Goal: Find specific page/section: Find specific page/section

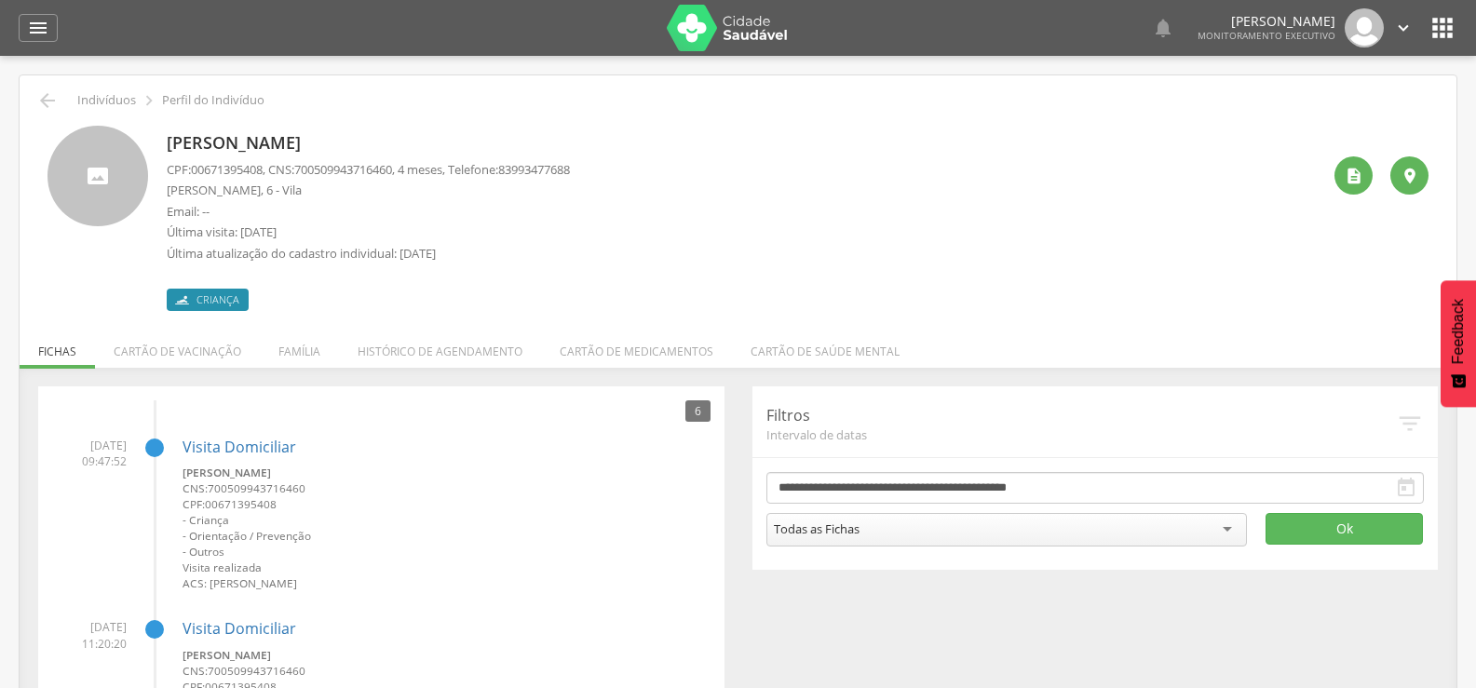
click at [36, 27] on icon "" at bounding box center [38, 28] width 22 height 22
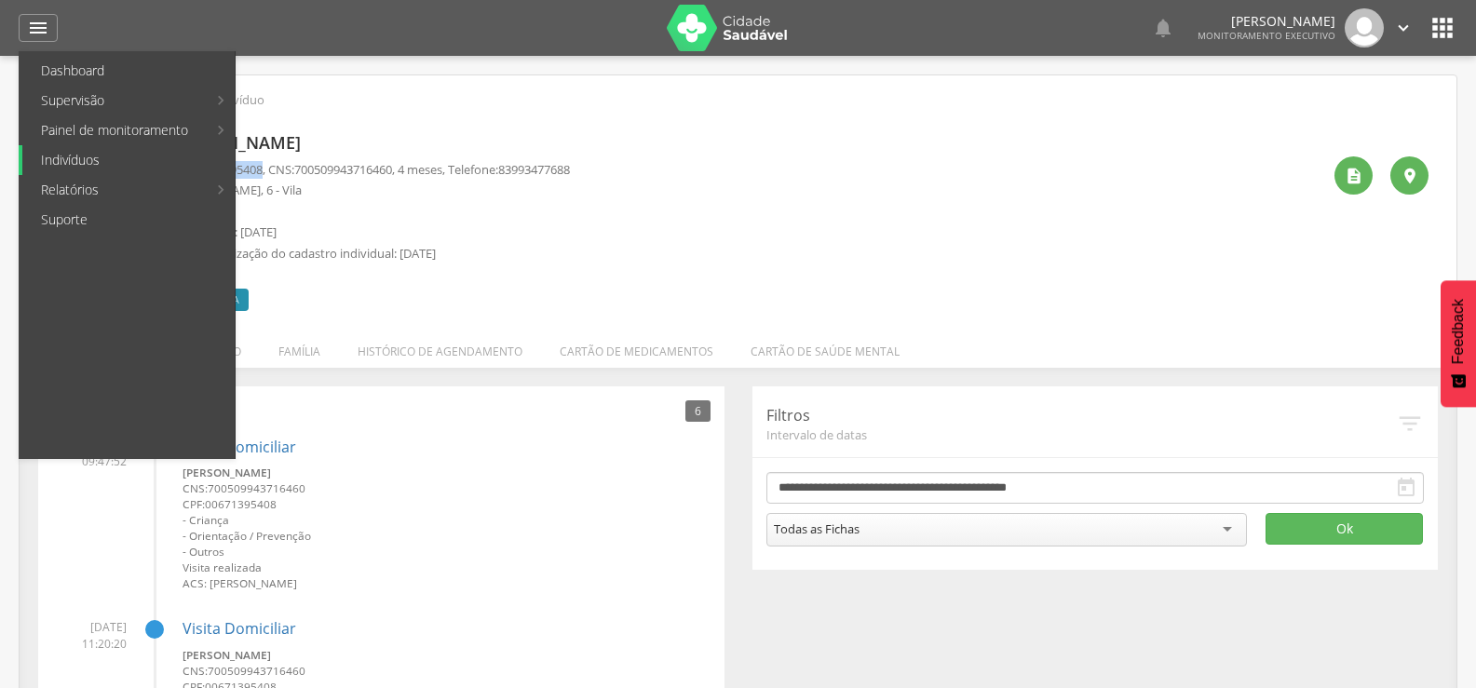
click at [81, 163] on link "Indivíduos" at bounding box center [128, 160] width 212 height 30
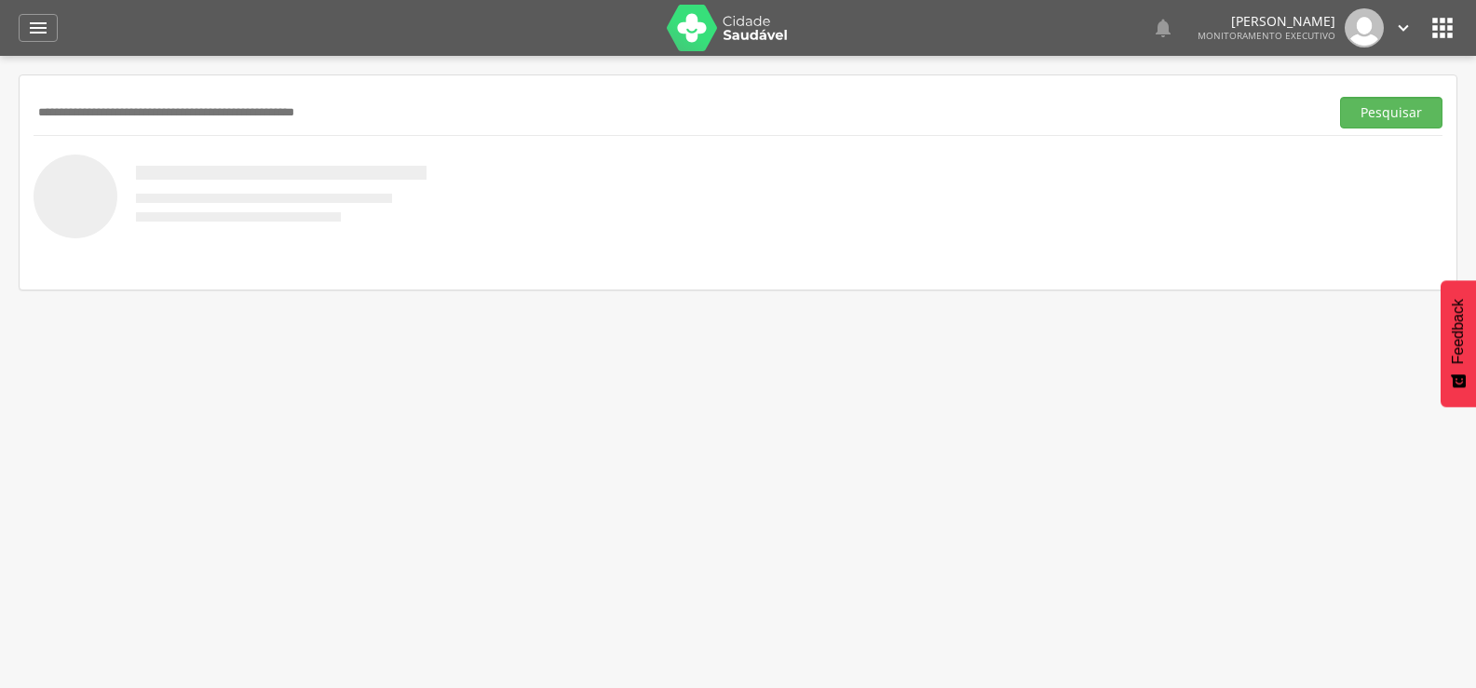
click at [103, 115] on input "text" at bounding box center [678, 113] width 1288 height 32
type input "*"
type input "**********"
click at [1375, 122] on button "Pesquisar" at bounding box center [1391, 113] width 102 height 32
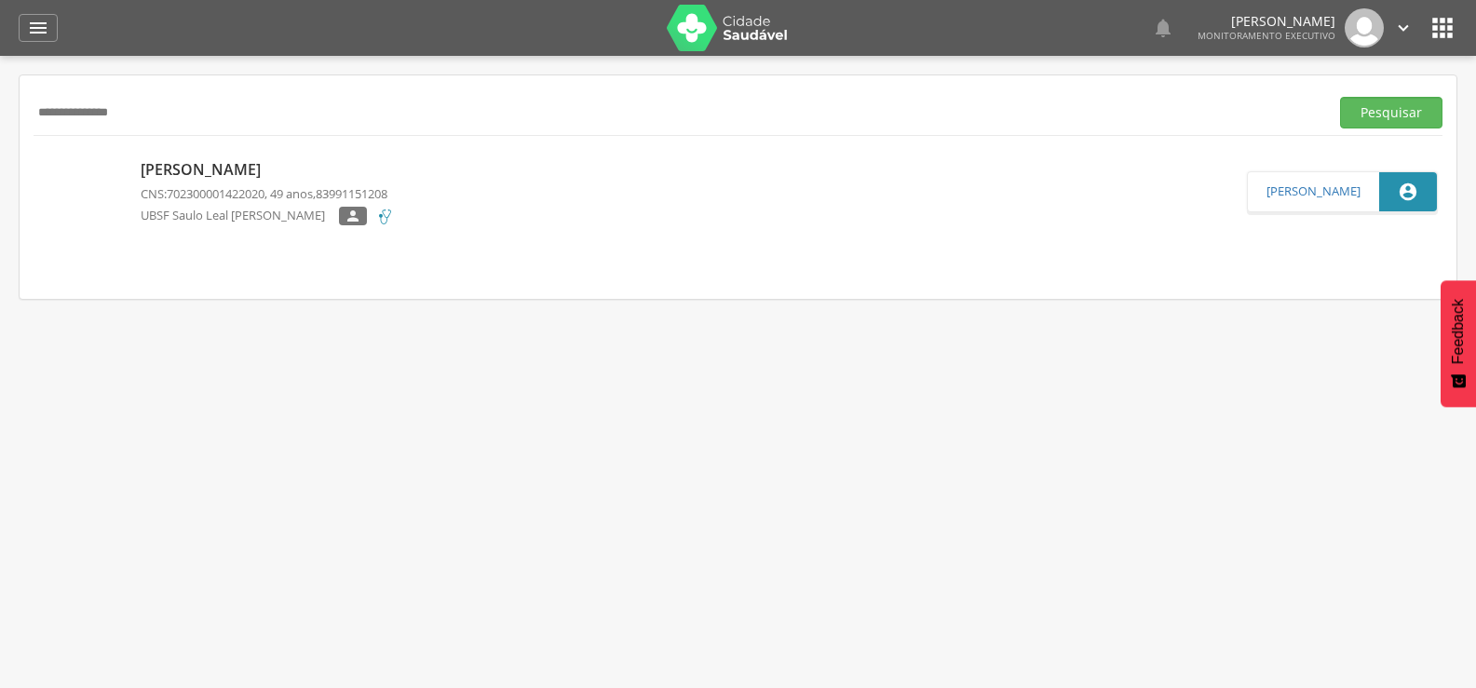
click at [264, 156] on div "Joselma dos Santos Nascimento CNS: 702300001422020 , 49 anos, 83991151208 UBSF …" at bounding box center [267, 192] width 253 height 77
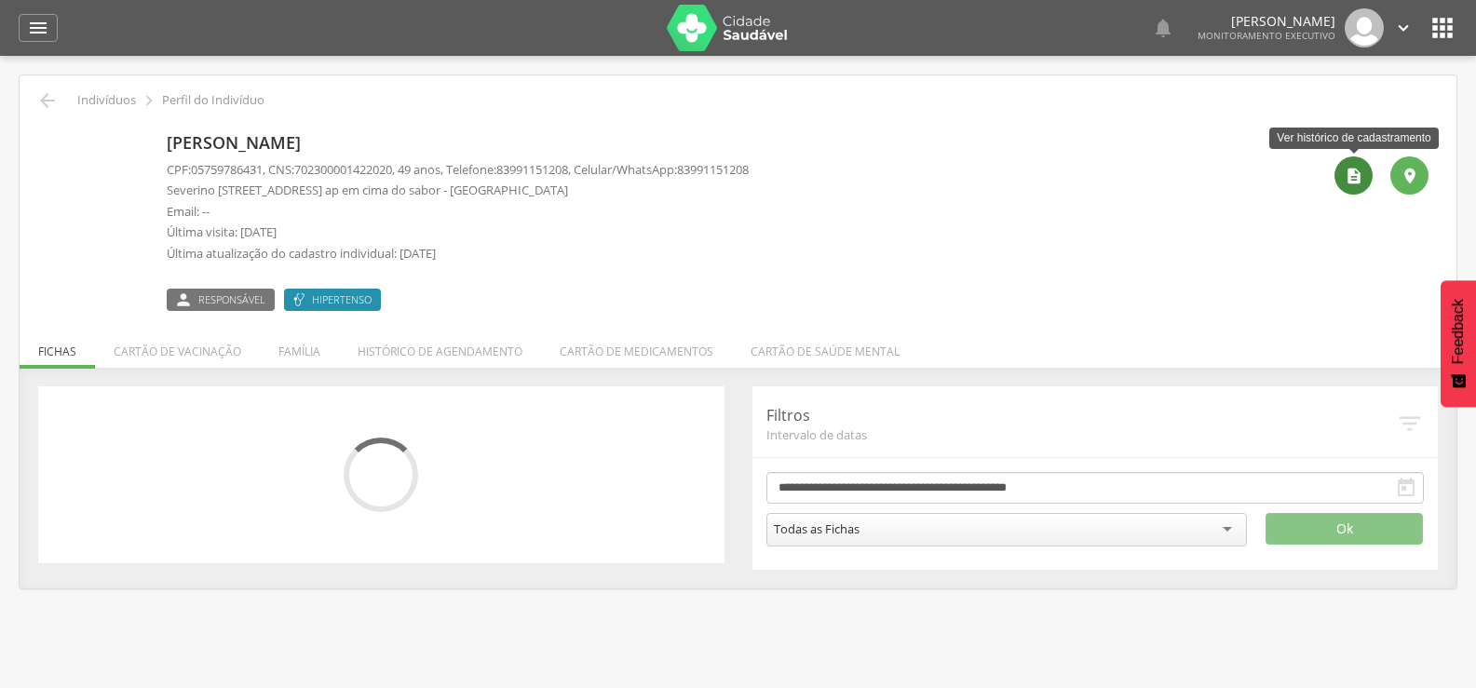
click at [1361, 187] on div "" at bounding box center [1354, 175] width 38 height 38
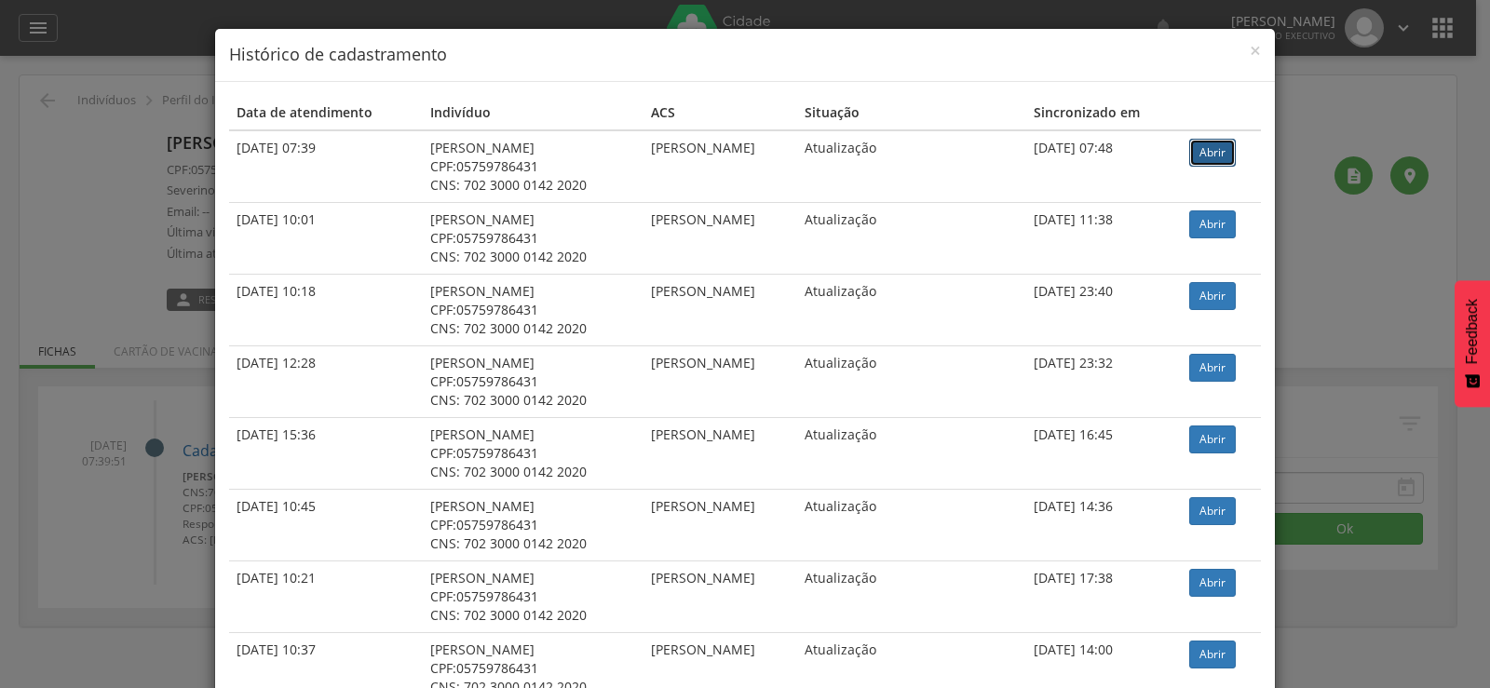
click at [1221, 150] on link "Abrir" at bounding box center [1212, 153] width 47 height 28
click at [1198, 295] on link "Abrir" at bounding box center [1212, 296] width 47 height 28
click at [1250, 49] on span "×" at bounding box center [1255, 50] width 11 height 26
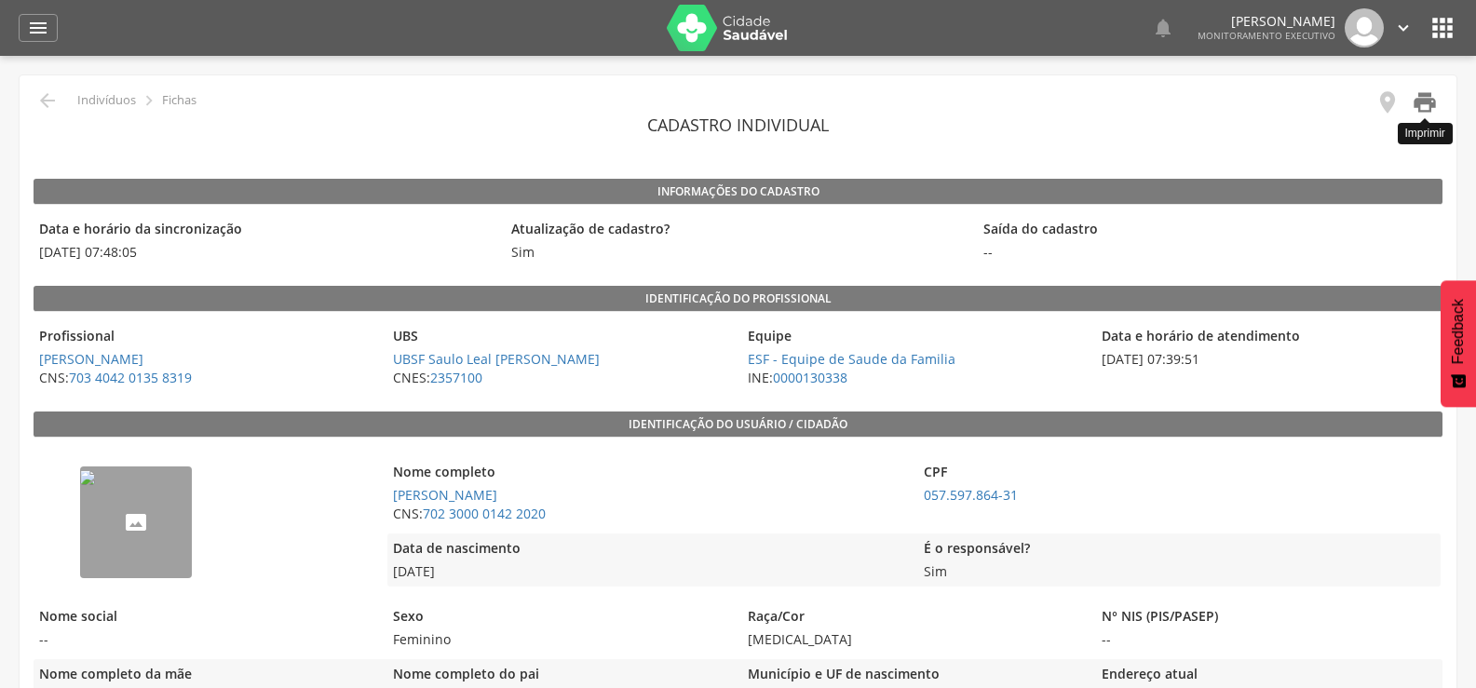
click at [1428, 104] on icon "" at bounding box center [1425, 102] width 26 height 26
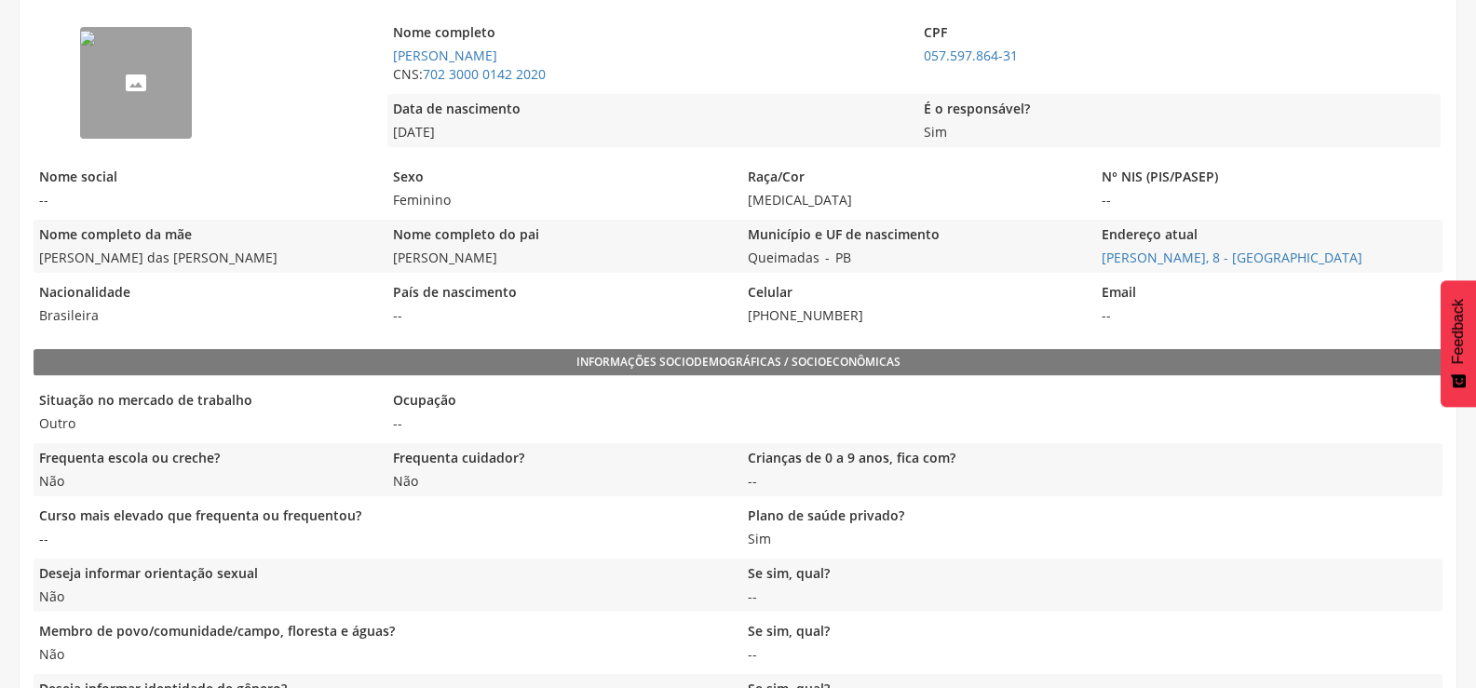
scroll to position [279, 0]
